Goal: Check status

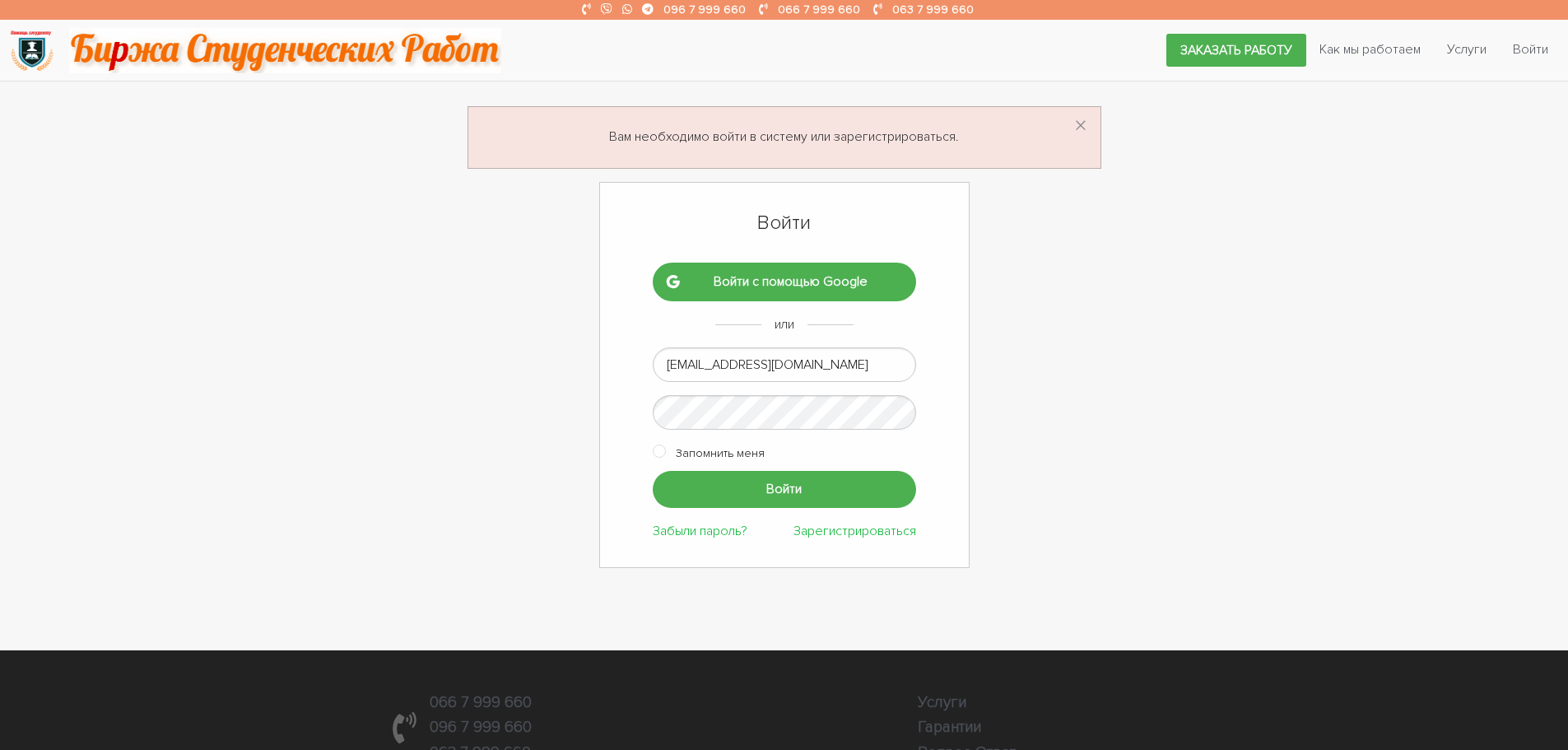
click at [740, 487] on input "Войти" at bounding box center [784, 489] width 264 height 37
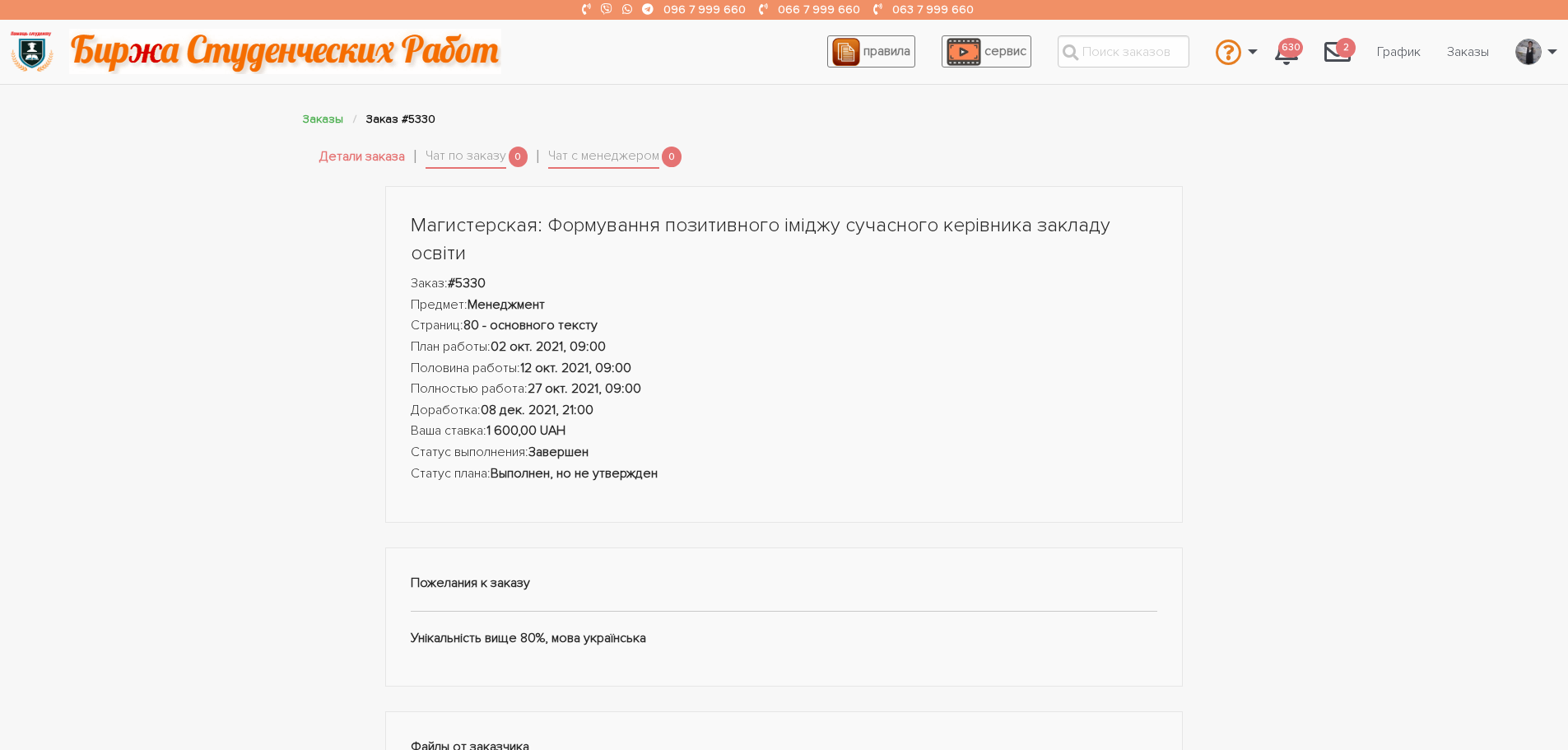
click at [1357, 78] on nav "правила сервис Связаться с оператором Связаться с администрацией Вопрос-ответ 6…" at bounding box center [784, 52] width 1568 height 65
click at [1380, 53] on link "График" at bounding box center [1398, 52] width 70 height 31
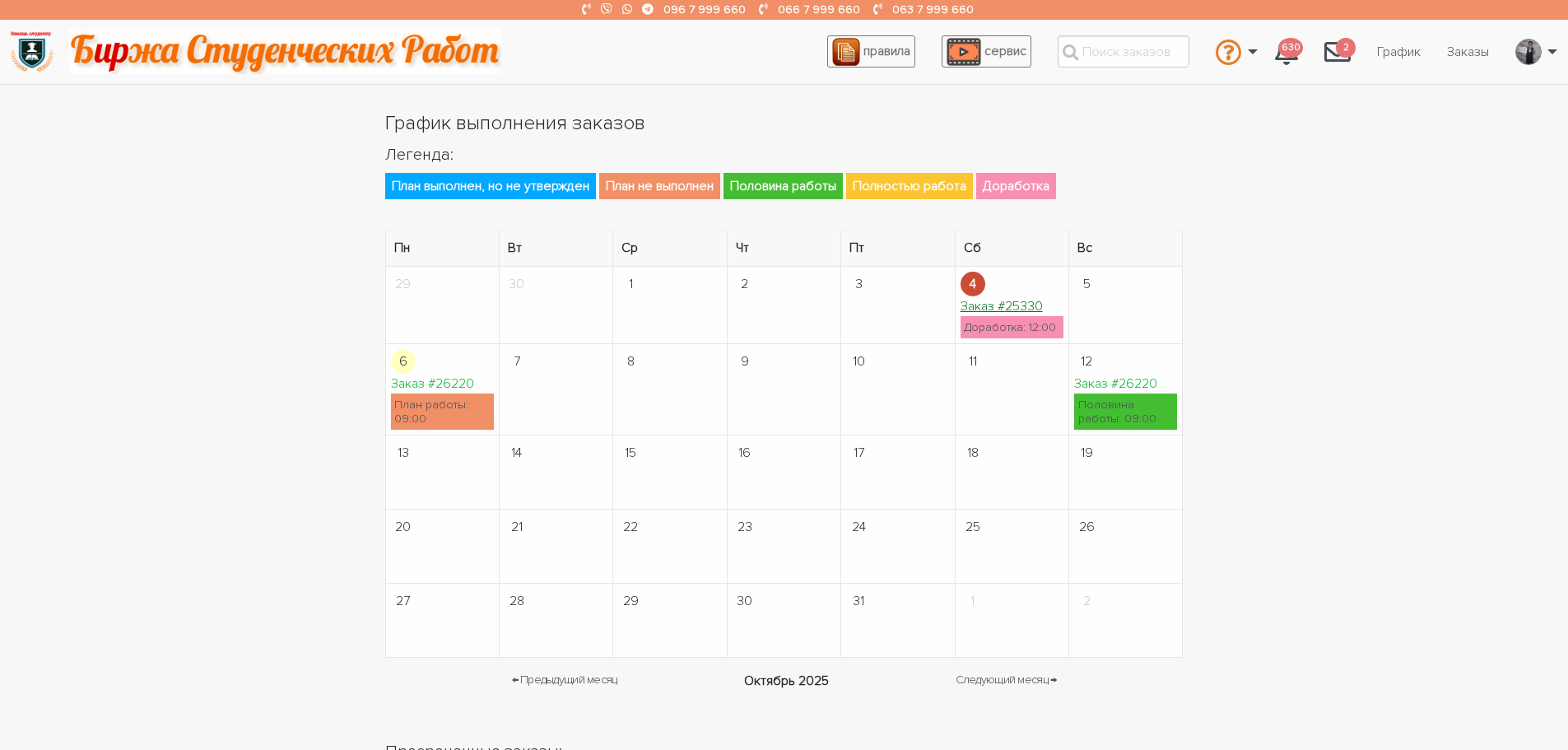
click at [1021, 301] on link "Заказ #25330" at bounding box center [1001, 306] width 82 height 16
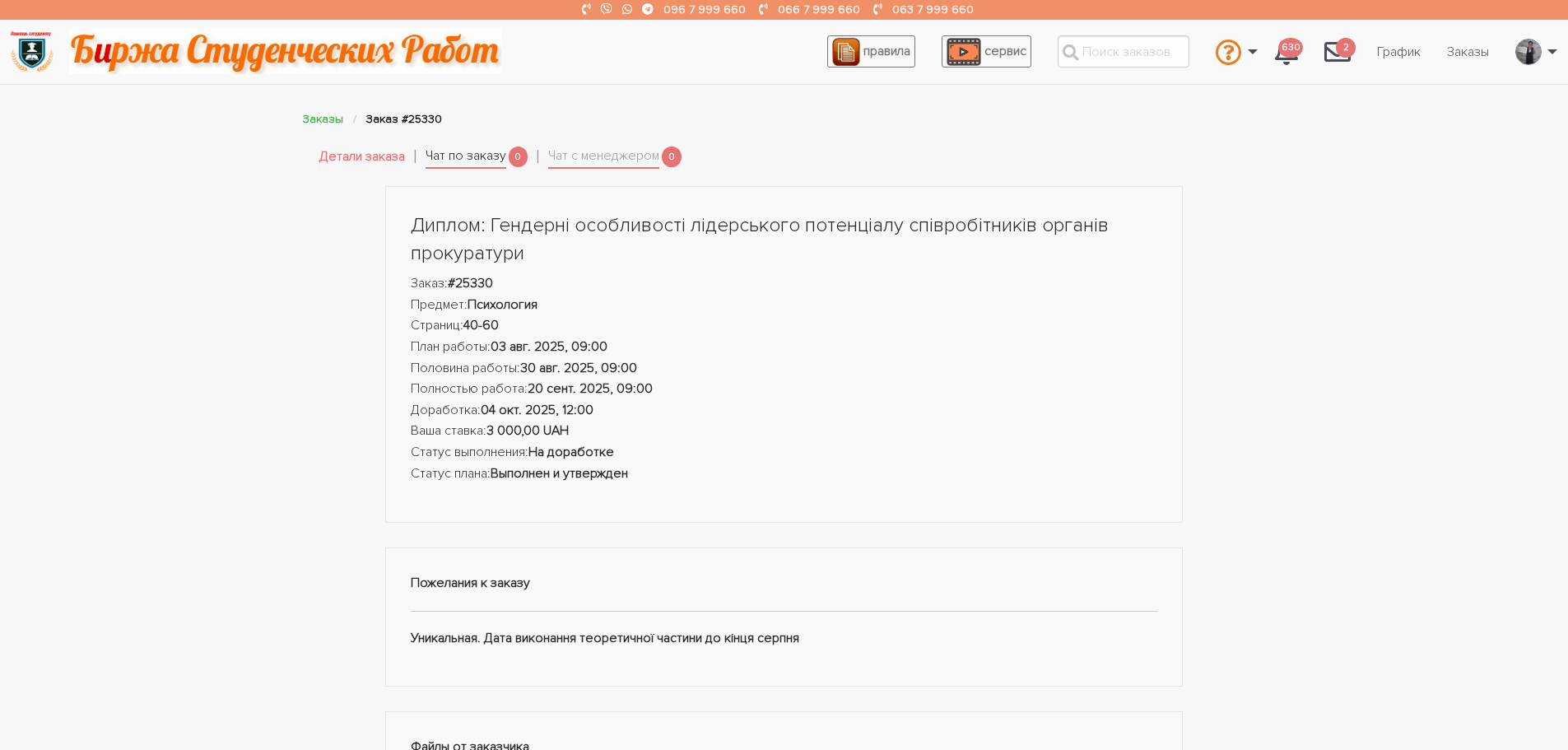
click at [459, 157] on link "Чат по заказу" at bounding box center [466, 157] width 80 height 23
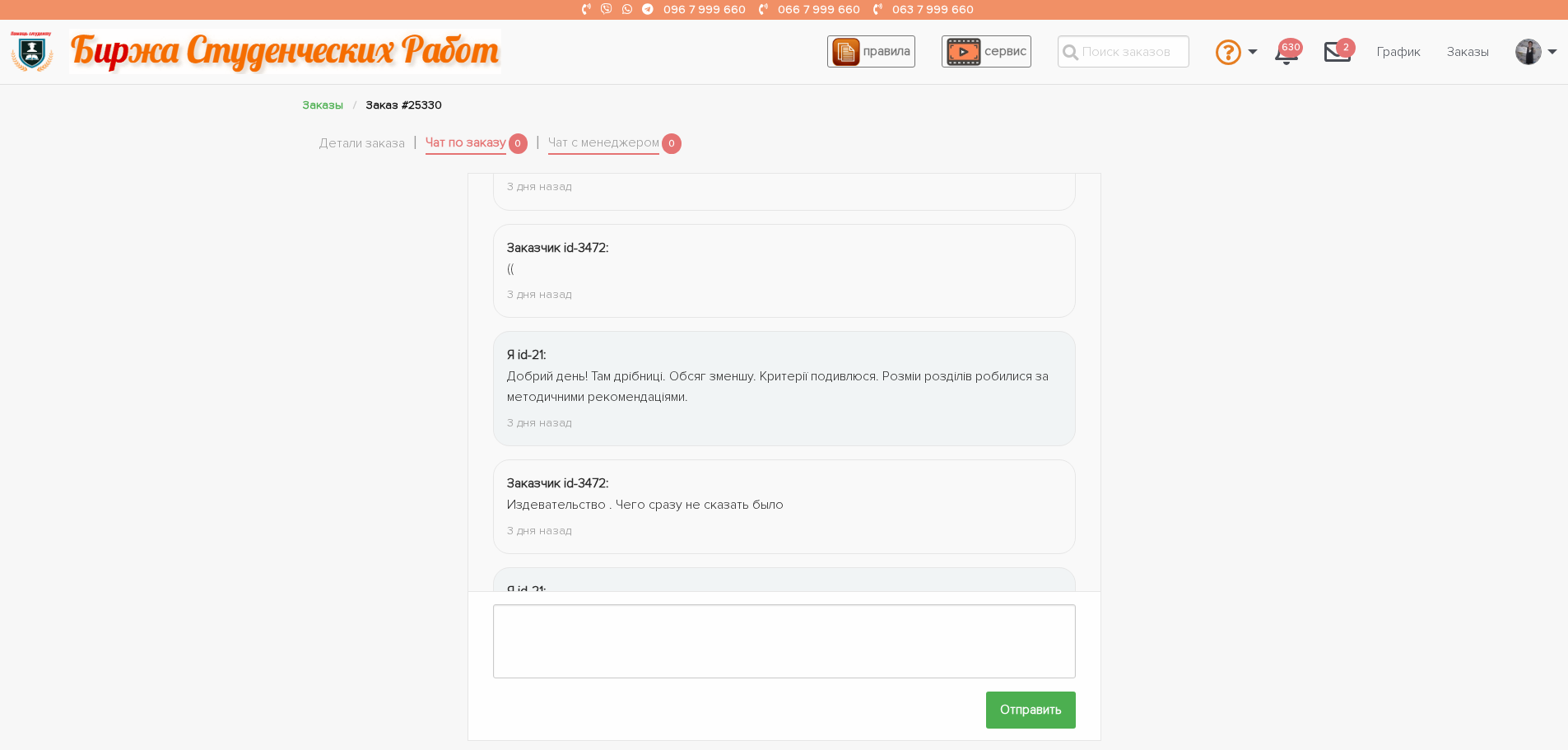
scroll to position [931, 0]
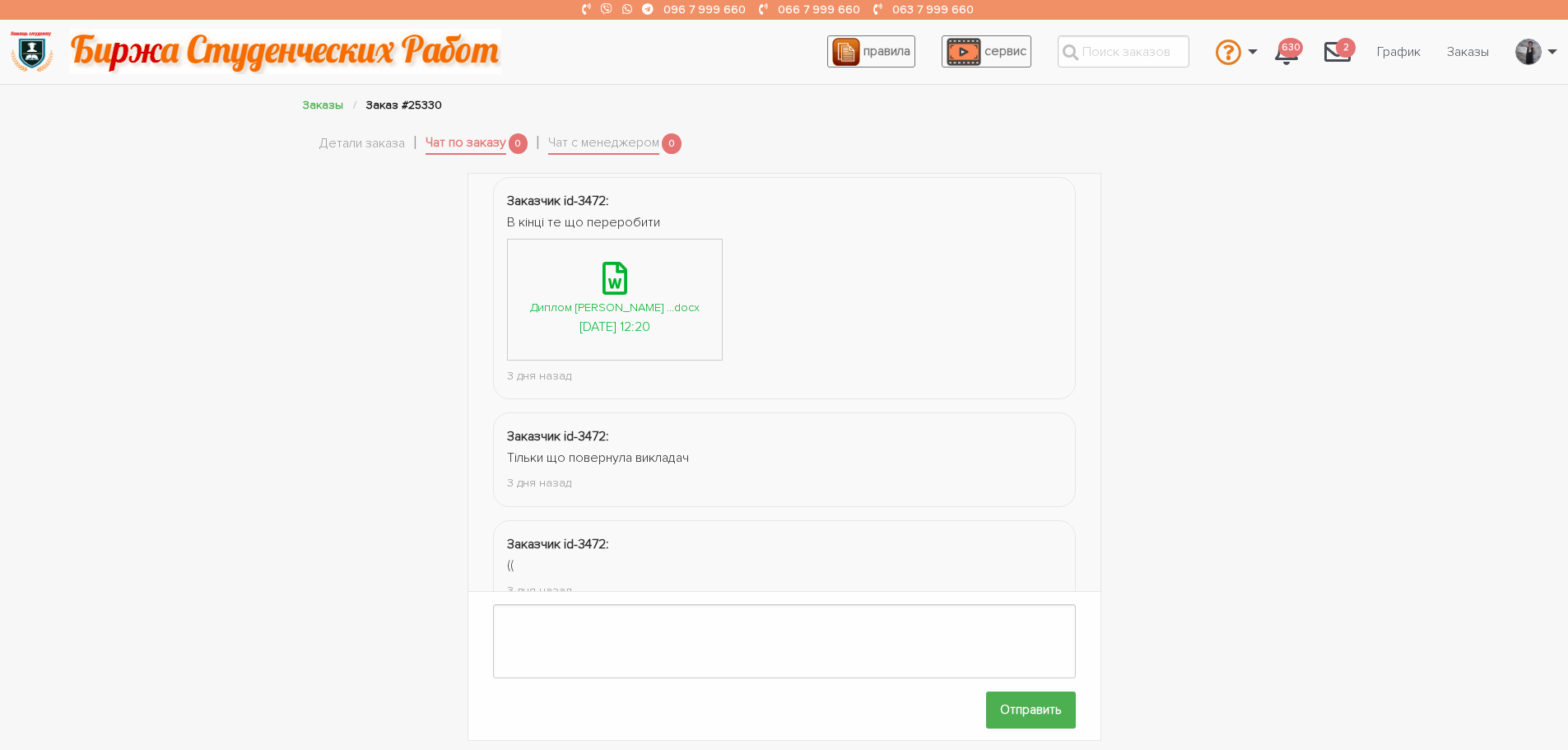
click at [608, 310] on div "Диплом Колот ...docx" at bounding box center [615, 307] width 170 height 19
